Goal: Check status: Check status

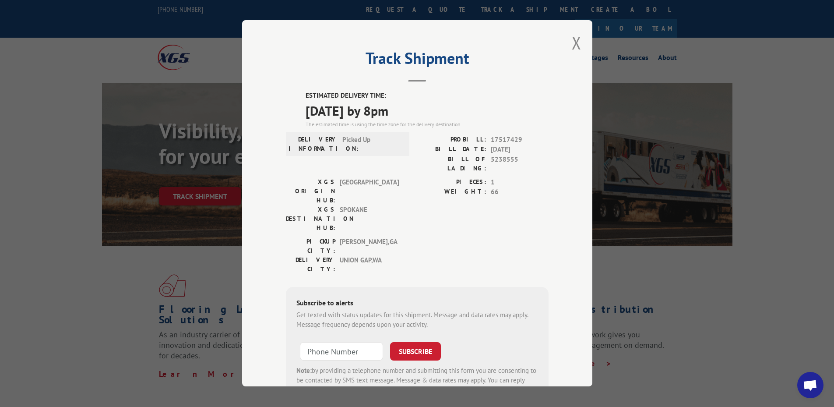
click at [566, 48] on div "Track Shipment ESTIMATED DELIVERY TIME: [DATE] by 8pm The estimated time is usi…" at bounding box center [417, 203] width 350 height 366
click at [569, 46] on div "Track Shipment ESTIMATED DELIVERY TIME: [DATE] by 8pm The estimated time is usi…" at bounding box center [417, 203] width 350 height 366
click at [576, 47] on button "Close modal" at bounding box center [577, 42] width 10 height 23
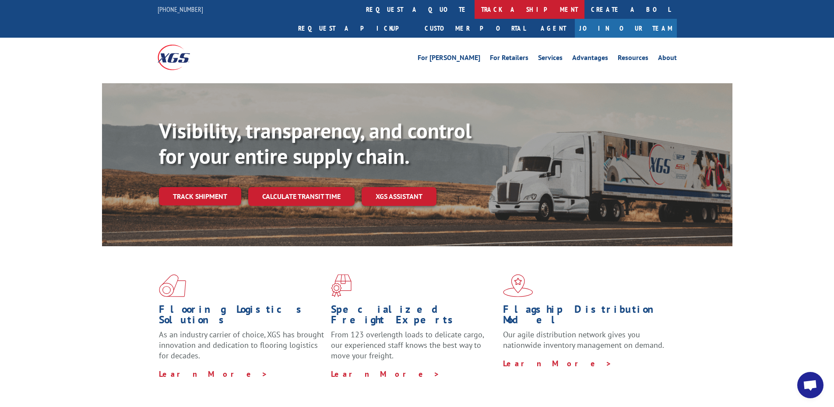
click at [475, 15] on link "track a shipment" at bounding box center [530, 9] width 110 height 19
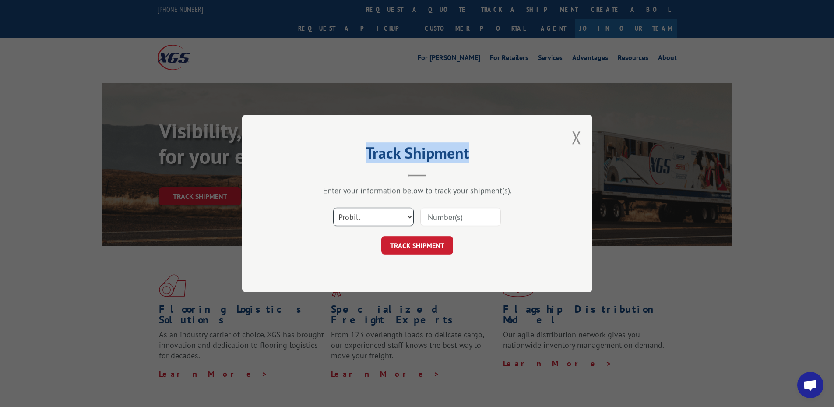
drag, startPoint x: 364, startPoint y: 212, endPoint x: 363, endPoint y: 225, distance: 13.2
click at [364, 212] on select "Select category... Probill BOL PO" at bounding box center [373, 217] width 81 height 18
select select "po"
click at [333, 208] on select "Select category... Probill BOL PO" at bounding box center [373, 217] width 81 height 18
paste input "10519077"
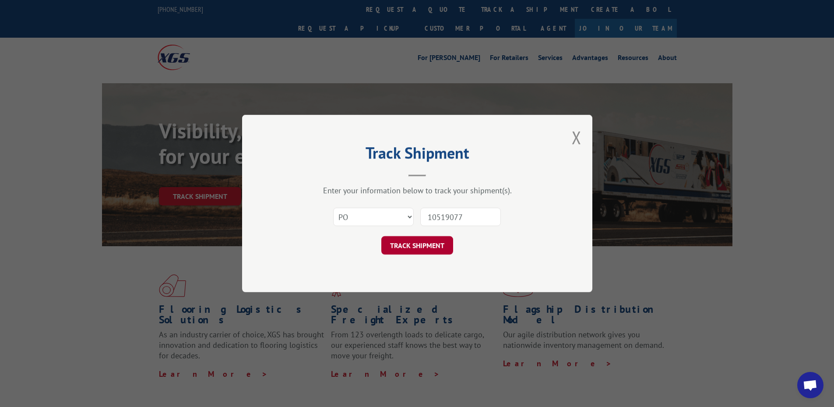
type input "10519077"
click at [437, 238] on button "TRACK SHIPMENT" at bounding box center [417, 245] width 72 height 18
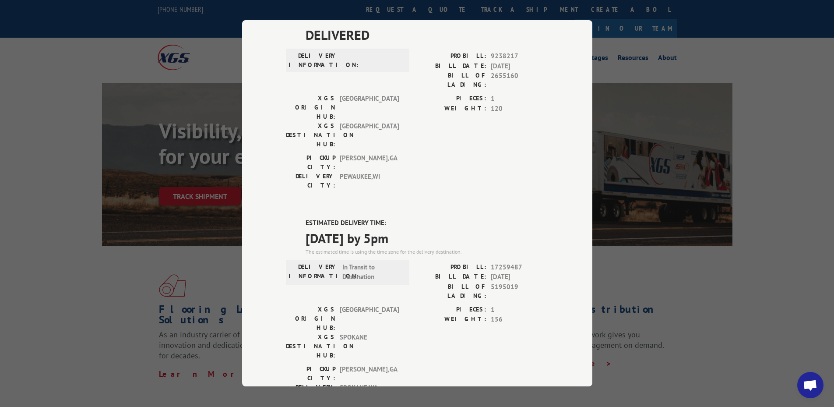
scroll to position [169, 0]
